Goal: Entertainment & Leisure: Consume media (video, audio)

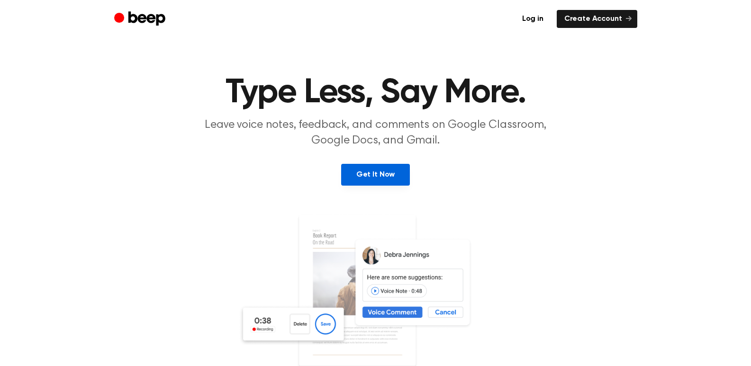
click at [382, 171] on link "Get It Now" at bounding box center [375, 175] width 69 height 22
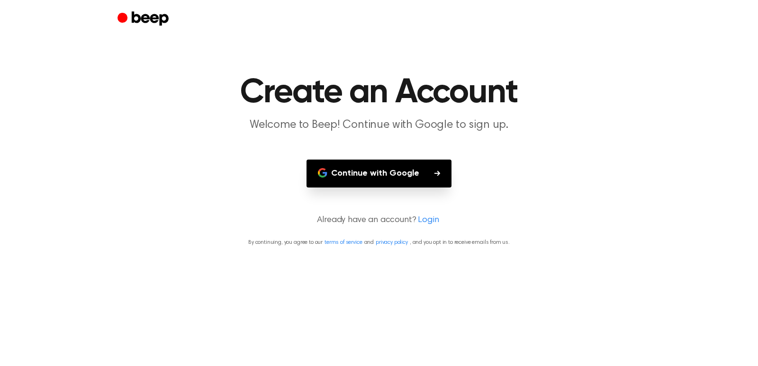
click at [402, 174] on button "Continue with Google" at bounding box center [379, 174] width 145 height 28
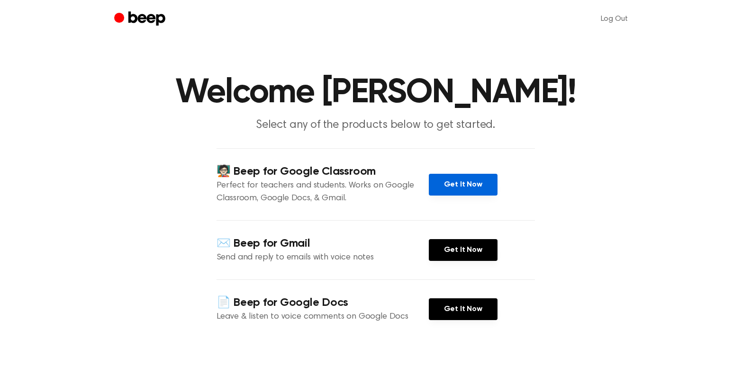
click at [466, 192] on link "Get It Now" at bounding box center [463, 185] width 69 height 22
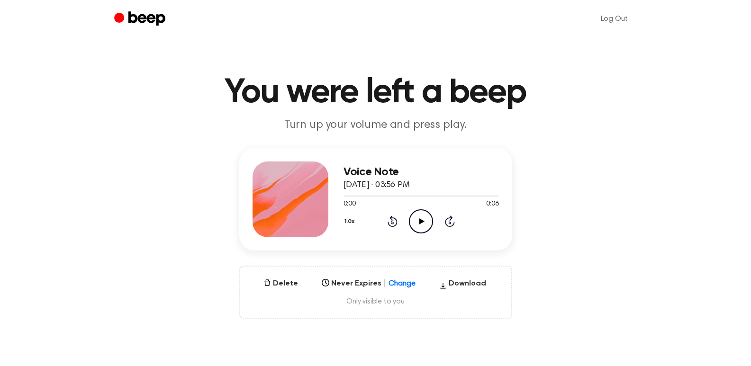
click at [423, 218] on icon "Play Audio" at bounding box center [421, 221] width 24 height 24
click at [423, 222] on icon "Play Audio" at bounding box center [421, 221] width 24 height 24
click at [418, 221] on icon "Play Audio" at bounding box center [421, 221] width 24 height 24
click at [422, 218] on icon "Play Audio" at bounding box center [421, 221] width 24 height 24
click at [423, 214] on icon "Play Audio" at bounding box center [421, 221] width 24 height 24
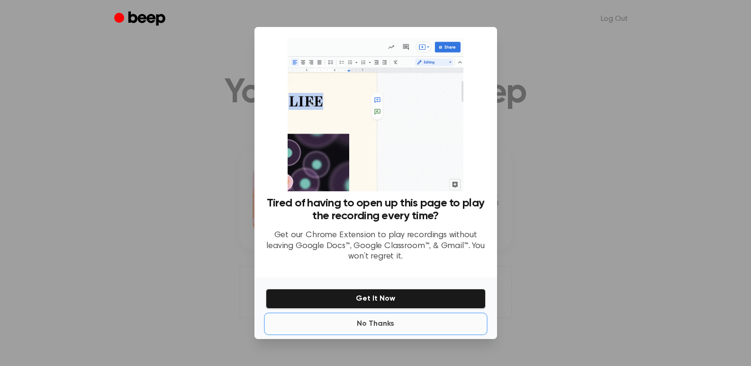
click at [382, 325] on button "No Thanks" at bounding box center [376, 324] width 220 height 19
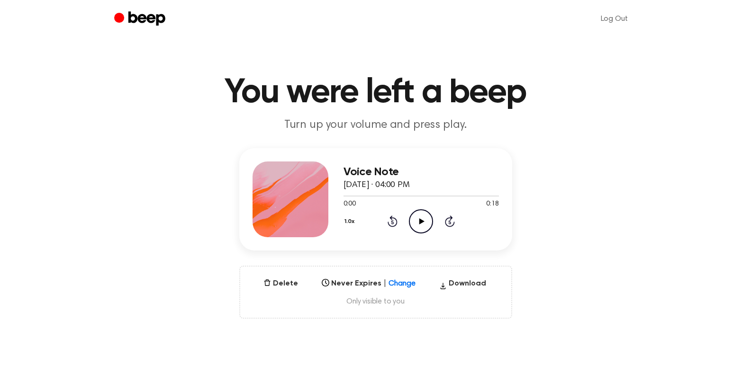
click at [422, 227] on icon "Play Audio" at bounding box center [421, 221] width 24 height 24
click at [414, 216] on icon "Pause Audio" at bounding box center [421, 221] width 24 height 24
click at [424, 217] on icon "Play Audio" at bounding box center [421, 221] width 24 height 24
click at [418, 211] on icon "Play Audio" at bounding box center [421, 221] width 24 height 24
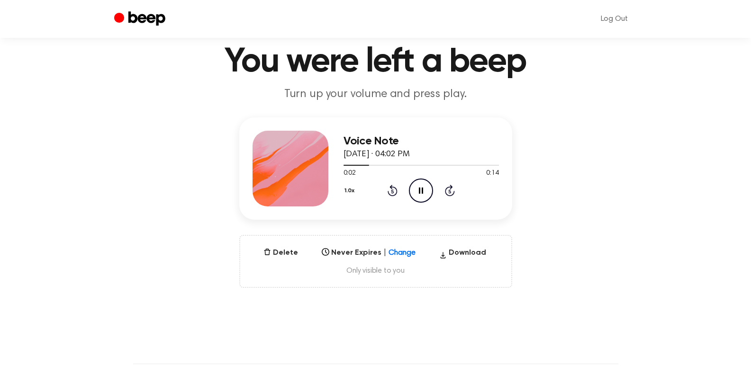
scroll to position [47, 0]
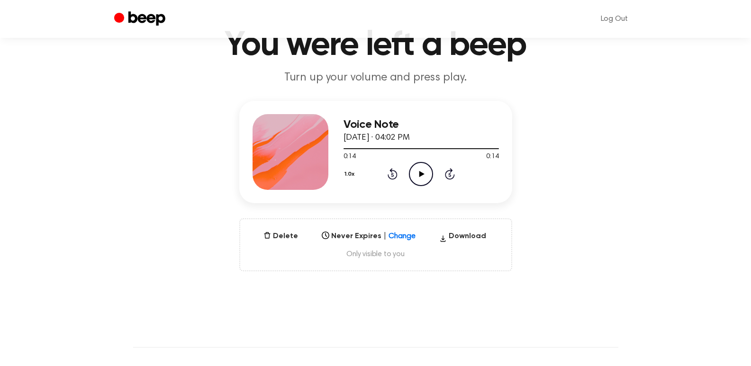
drag, startPoint x: 426, startPoint y: 170, endPoint x: 426, endPoint y: 176, distance: 6.6
click at [426, 176] on icon "Play Audio" at bounding box center [421, 174] width 24 height 24
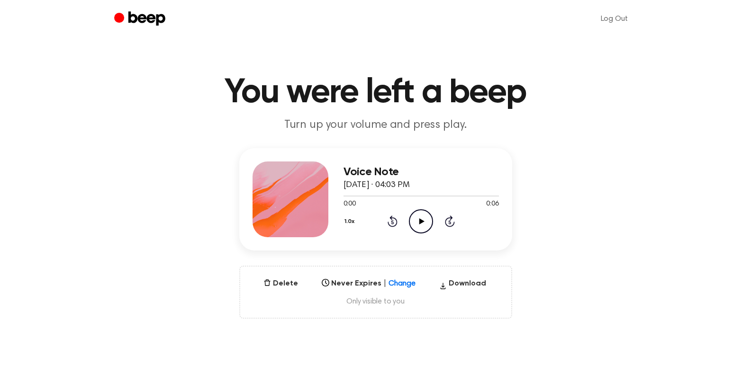
click at [431, 218] on icon "Play Audio" at bounding box center [421, 221] width 24 height 24
click at [417, 211] on circle at bounding box center [420, 221] width 23 height 23
click at [421, 222] on icon at bounding box center [421, 221] width 5 height 6
click at [415, 195] on div at bounding box center [421, 196] width 155 height 8
click at [416, 218] on icon "Play Audio" at bounding box center [421, 221] width 24 height 24
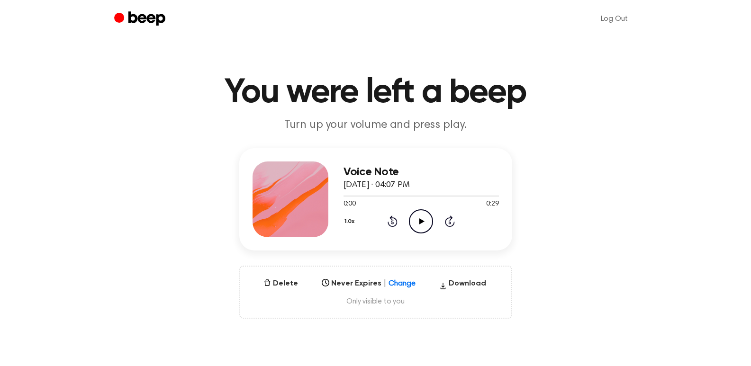
click at [416, 220] on icon "Play Audio" at bounding box center [421, 221] width 24 height 24
click at [420, 212] on icon "Play Audio" at bounding box center [421, 221] width 24 height 24
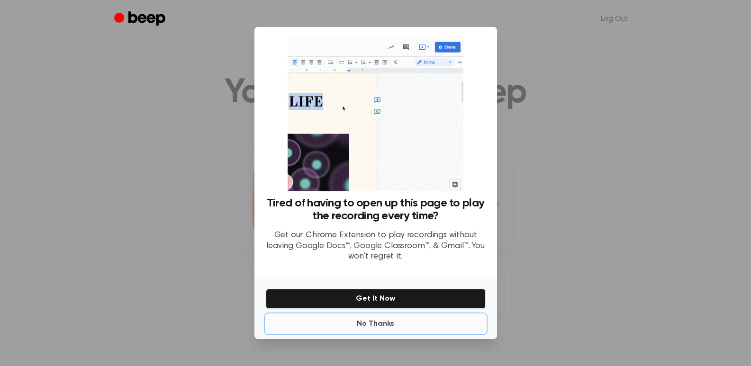
click at [365, 328] on button "No Thanks" at bounding box center [376, 324] width 220 height 19
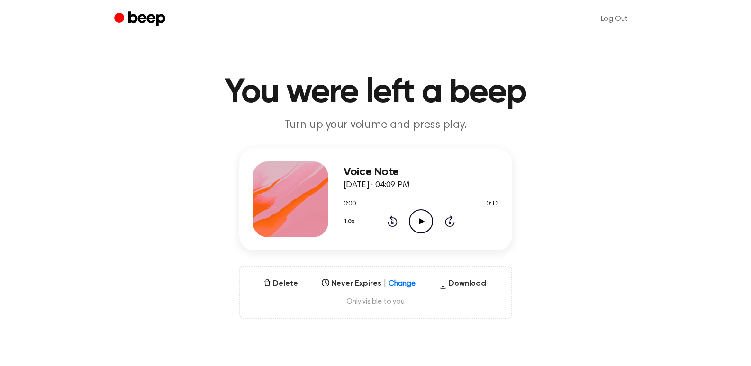
click at [417, 220] on icon "Play Audio" at bounding box center [421, 221] width 24 height 24
click at [427, 220] on icon "Play Audio" at bounding box center [421, 221] width 24 height 24
click at [421, 219] on icon at bounding box center [421, 221] width 5 height 6
click at [412, 211] on icon "Play Audio" at bounding box center [421, 221] width 24 height 24
click at [419, 213] on icon "Play Audio" at bounding box center [421, 221] width 24 height 24
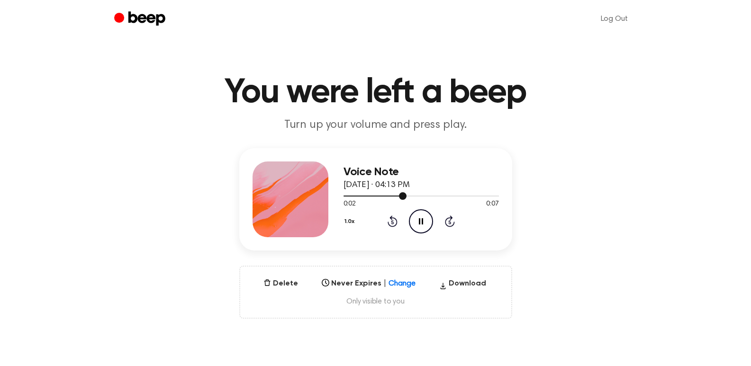
click at [346, 196] on div at bounding box center [375, 196] width 63 height 1
click at [421, 218] on icon "Pause Audio" at bounding box center [421, 221] width 24 height 24
click at [410, 220] on circle at bounding box center [420, 221] width 23 height 23
click at [419, 219] on icon at bounding box center [421, 221] width 5 height 6
click at [422, 220] on icon at bounding box center [421, 221] width 5 height 6
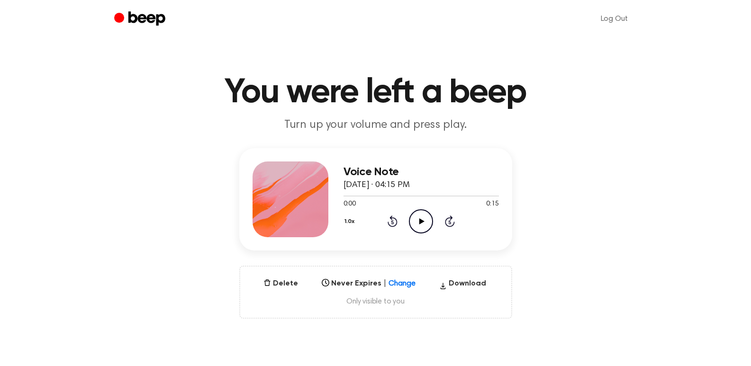
click at [423, 223] on icon "Play Audio" at bounding box center [421, 221] width 24 height 24
click at [420, 218] on icon "Play Audio" at bounding box center [421, 221] width 24 height 24
click at [415, 214] on icon "Play Audio" at bounding box center [421, 221] width 24 height 24
click at [429, 215] on icon "Play Audio" at bounding box center [421, 221] width 24 height 24
click at [419, 225] on icon "Play Audio" at bounding box center [421, 221] width 24 height 24
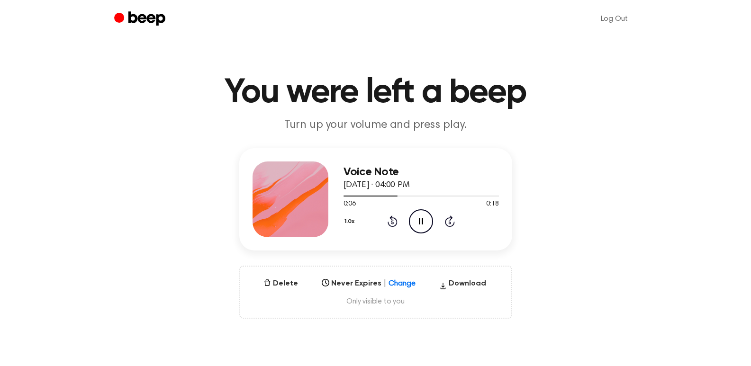
click at [662, 286] on div "Voice Note August 15, 2025 · 04:00 PM 0:06 0:18 Your browser does not support t…" at bounding box center [375, 233] width 728 height 171
drag, startPoint x: 664, startPoint y: 242, endPoint x: 636, endPoint y: 227, distance: 31.4
click at [664, 242] on div "Voice Note August 15, 2025 · 04:00 PM 0:10 0:18 Your browser does not support t…" at bounding box center [375, 233] width 728 height 171
drag, startPoint x: 732, startPoint y: 0, endPoint x: 569, endPoint y: 127, distance: 206.6
click at [569, 127] on header "You were left a beep Turn up your volume and press play." at bounding box center [375, 104] width 728 height 57
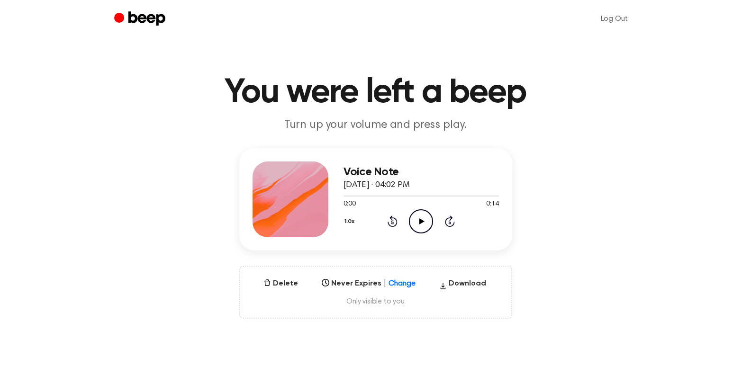
click at [428, 219] on icon "Play Audio" at bounding box center [421, 221] width 24 height 24
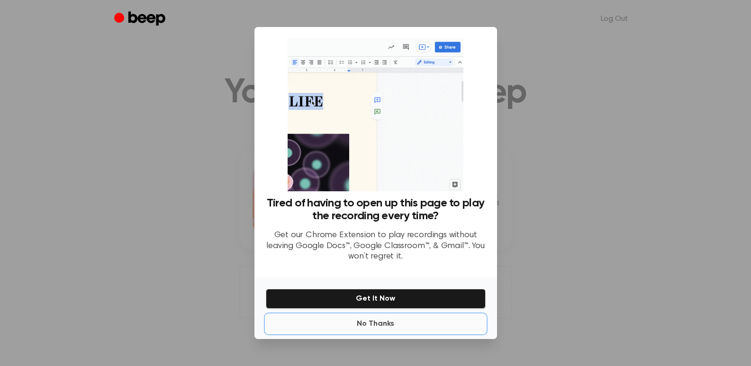
click at [373, 323] on button "No Thanks" at bounding box center [376, 324] width 220 height 19
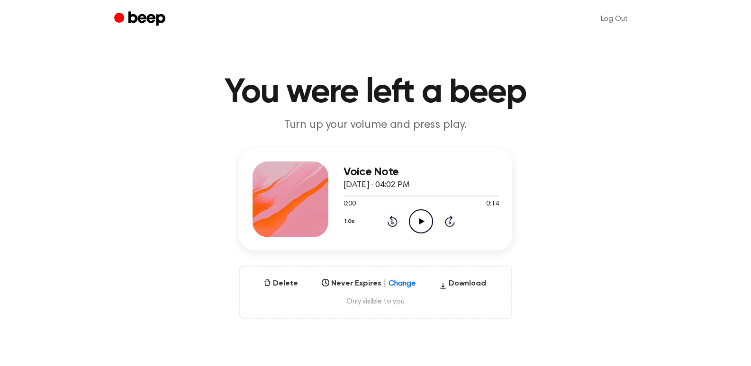
click at [420, 222] on icon at bounding box center [421, 221] width 5 height 6
click at [422, 217] on icon "Play Audio" at bounding box center [421, 221] width 24 height 24
click at [421, 221] on icon at bounding box center [421, 221] width 5 height 6
click at [422, 221] on icon at bounding box center [421, 221] width 5 height 6
click at [423, 223] on icon "Play Audio" at bounding box center [421, 221] width 24 height 24
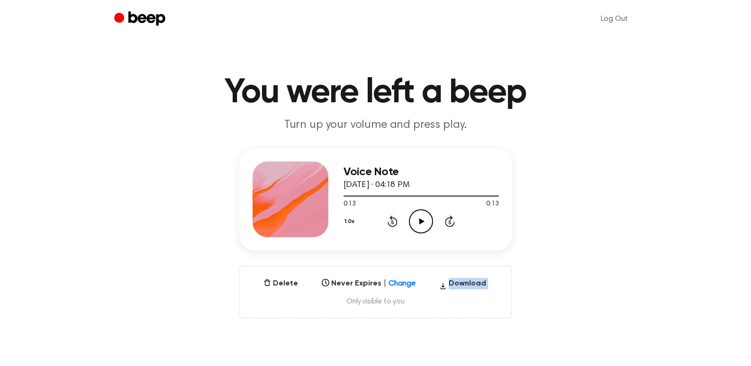
drag, startPoint x: 444, startPoint y: 305, endPoint x: 446, endPoint y: 343, distance: 38.4
click at [446, 344] on main "You were left a beep Turn up your volume and press play. Voice Note August 15, …" at bounding box center [375, 304] width 751 height 608
click at [434, 222] on div "1.0x Rewind 5 seconds Play Audio Skip 5 seconds" at bounding box center [421, 221] width 155 height 24
click at [426, 222] on icon "Play Audio" at bounding box center [421, 221] width 24 height 24
click at [422, 219] on icon "Play Audio" at bounding box center [421, 221] width 24 height 24
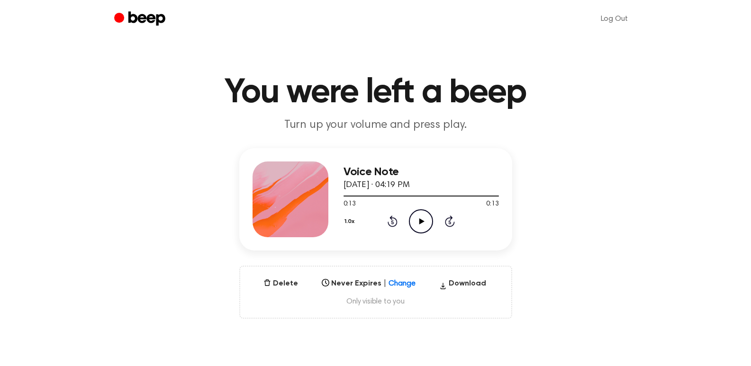
drag, startPoint x: 419, startPoint y: 219, endPoint x: 420, endPoint y: 224, distance: 4.8
click at [420, 224] on icon "Play Audio" at bounding box center [421, 221] width 24 height 24
click at [420, 220] on icon at bounding box center [421, 221] width 5 height 6
click at [423, 219] on icon "Play Audio" at bounding box center [421, 221] width 24 height 24
click at [420, 221] on icon at bounding box center [421, 221] width 5 height 6
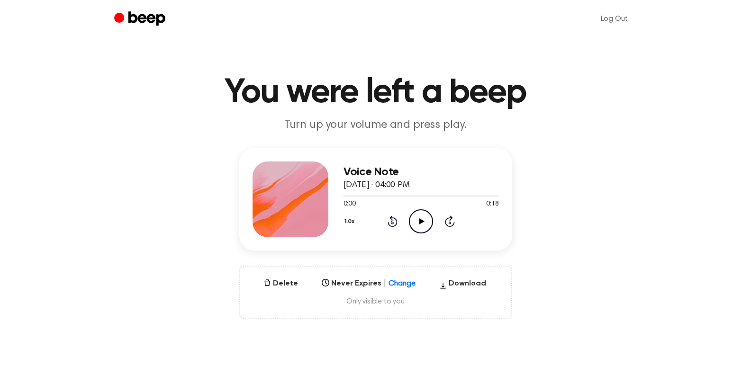
click at [420, 221] on icon at bounding box center [421, 221] width 5 height 6
click at [422, 220] on icon at bounding box center [421, 221] width 5 height 6
click at [421, 220] on icon at bounding box center [421, 221] width 5 height 6
